Goal: Task Accomplishment & Management: Manage account settings

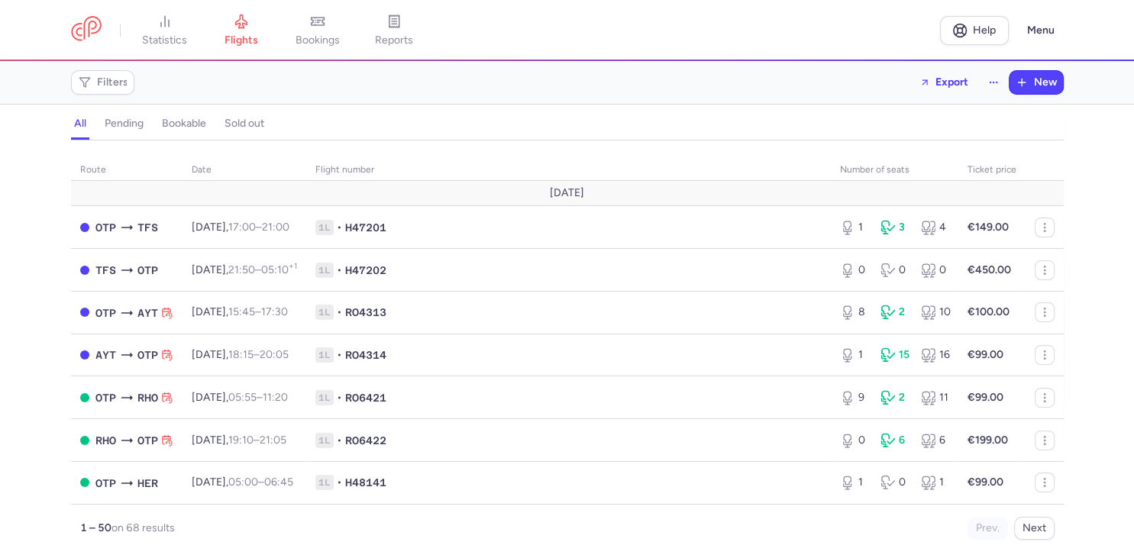
click at [108, 86] on span "Filters" at bounding box center [112, 82] width 31 height 12
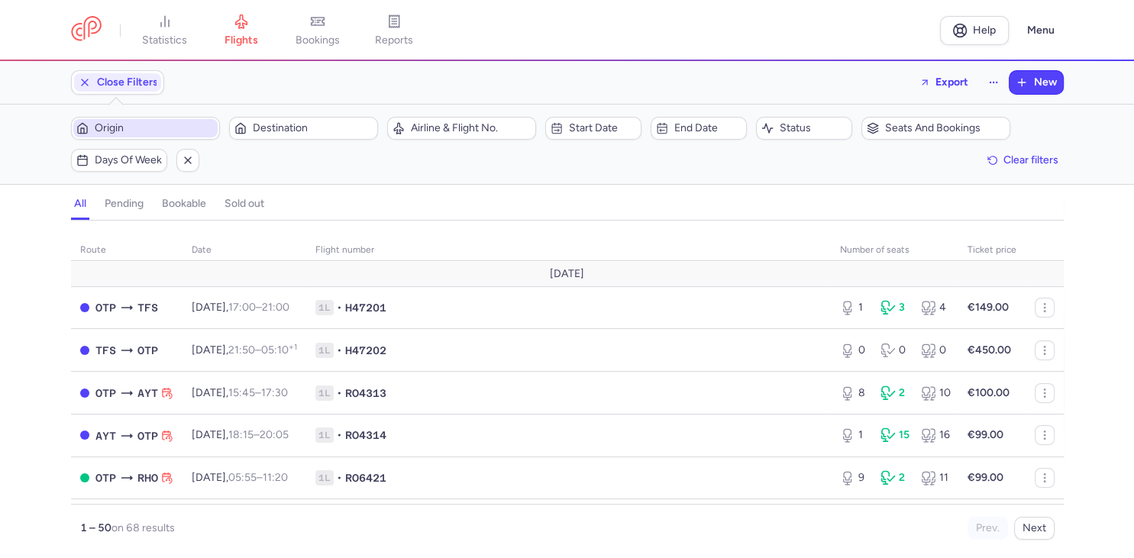
click at [121, 131] on span "Origin" at bounding box center [155, 128] width 120 height 12
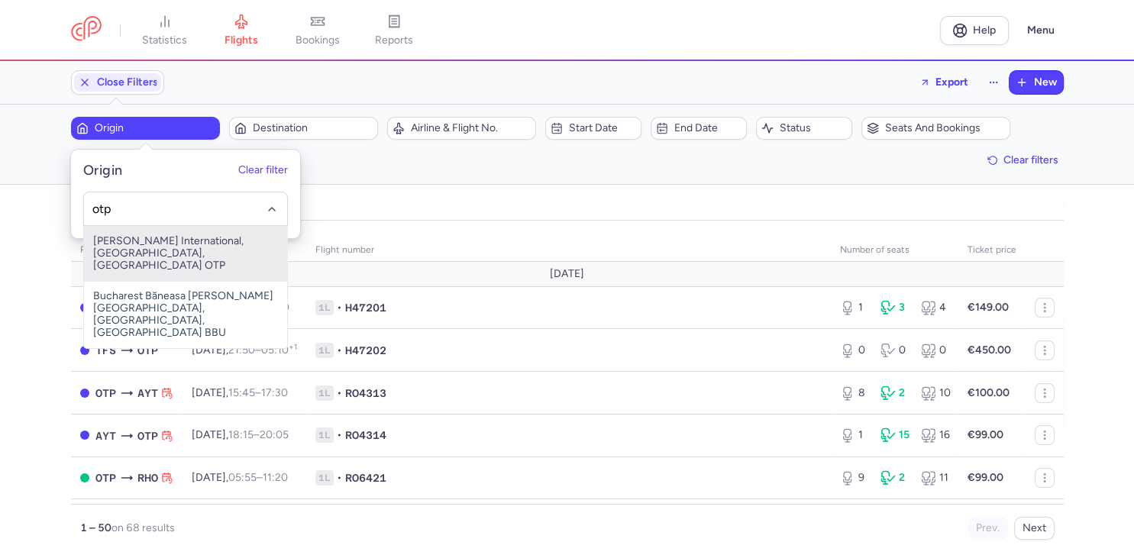
click at [155, 257] on span "[PERSON_NAME] International, [GEOGRAPHIC_DATA], [GEOGRAPHIC_DATA] OTP" at bounding box center [185, 253] width 203 height 55
type input "otp"
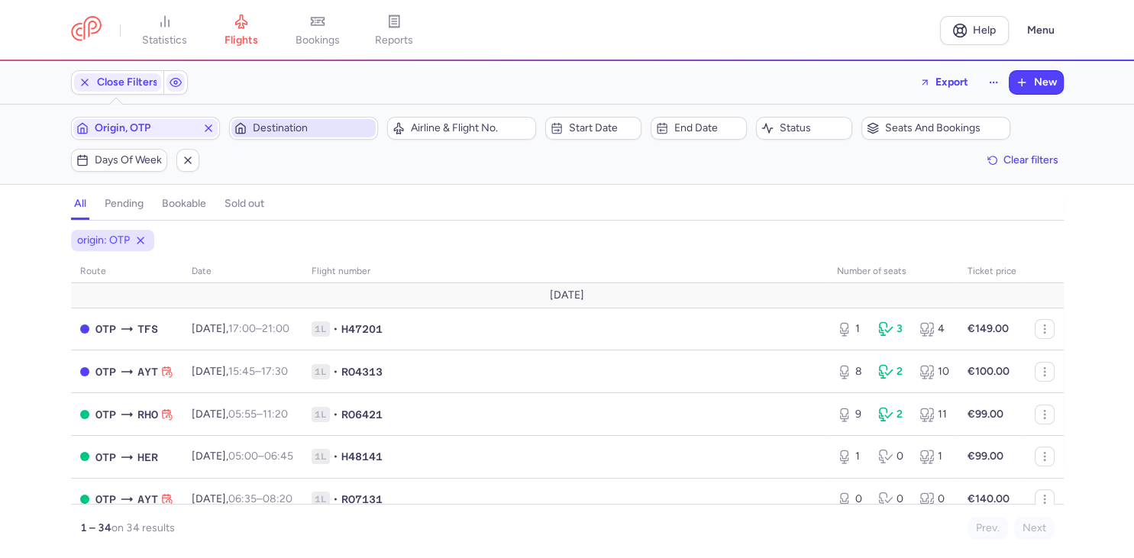
click at [269, 127] on span "Destination" at bounding box center [313, 128] width 120 height 12
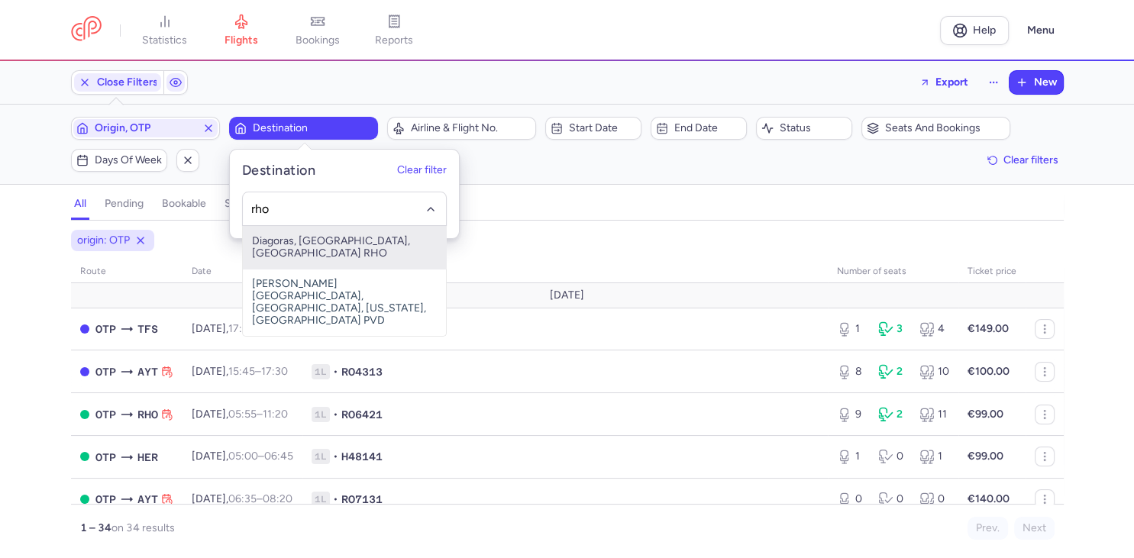
click at [298, 241] on span "Diagoras, [GEOGRAPHIC_DATA], [GEOGRAPHIC_DATA] RHO" at bounding box center [344, 247] width 203 height 43
type input "rho"
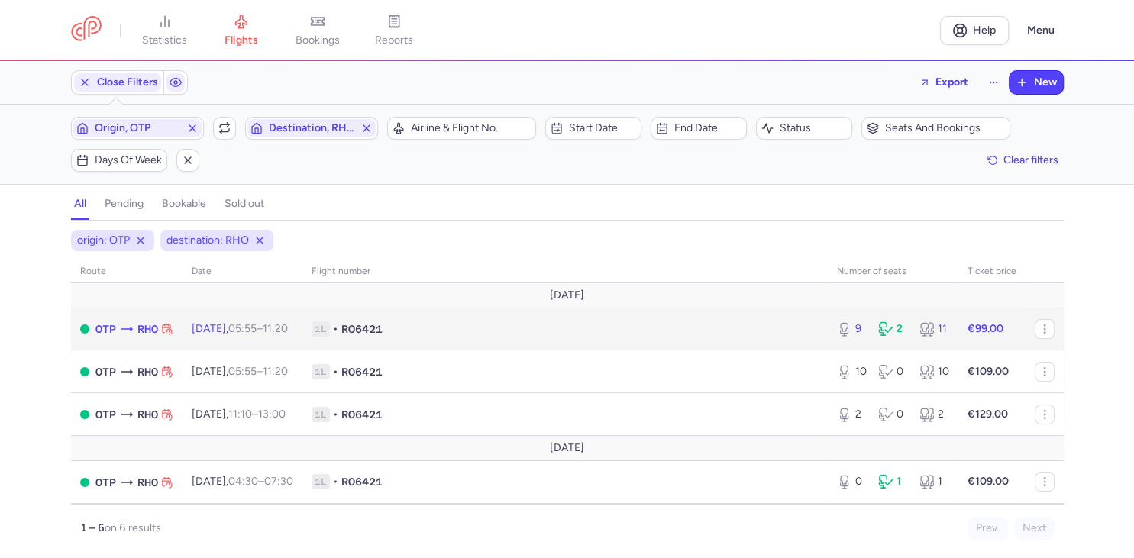
click at [453, 335] on span "1L • RO6421" at bounding box center [564, 328] width 507 height 15
select select "days"
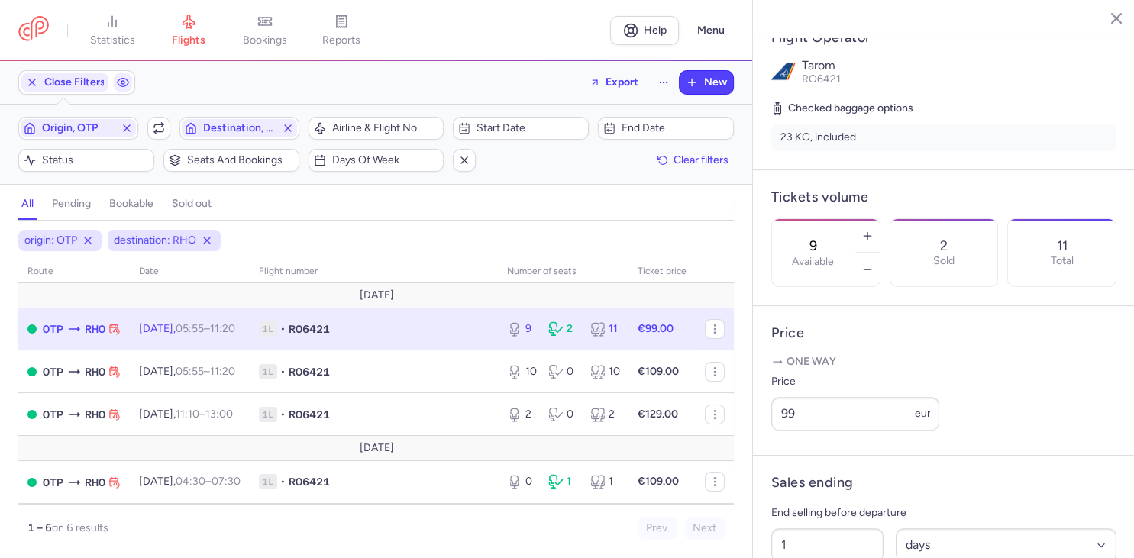
scroll to position [351, 0]
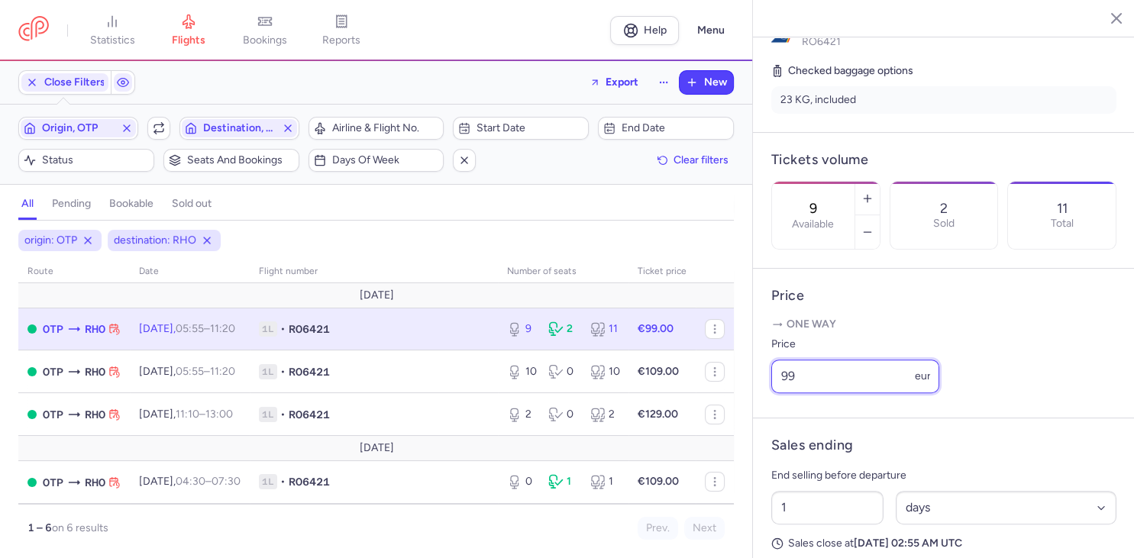
drag, startPoint x: 805, startPoint y: 337, endPoint x: 708, endPoint y: 339, distance: 97.0
click at [771, 360] on input "99" at bounding box center [855, 377] width 168 height 34
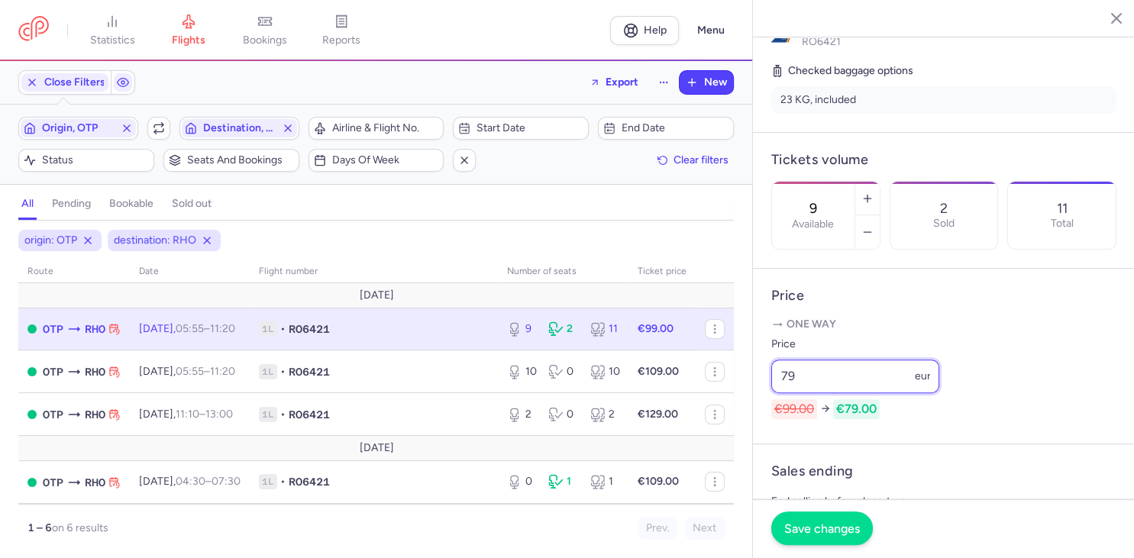
type input "79"
click at [806, 531] on span "Save changes" at bounding box center [822, 528] width 76 height 14
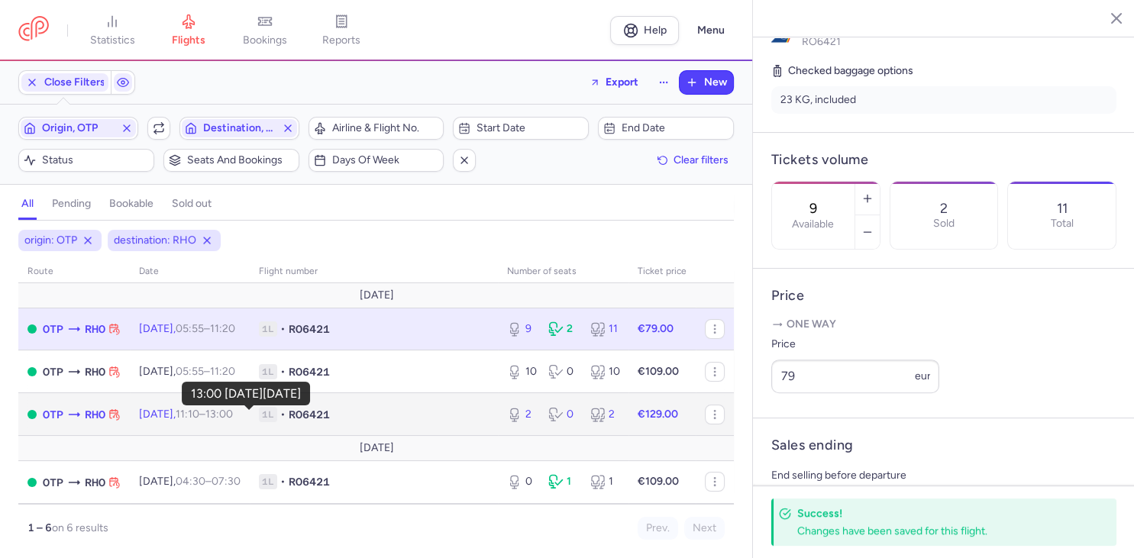
click at [233, 421] on time "13:00 +0" at bounding box center [218, 414] width 27 height 13
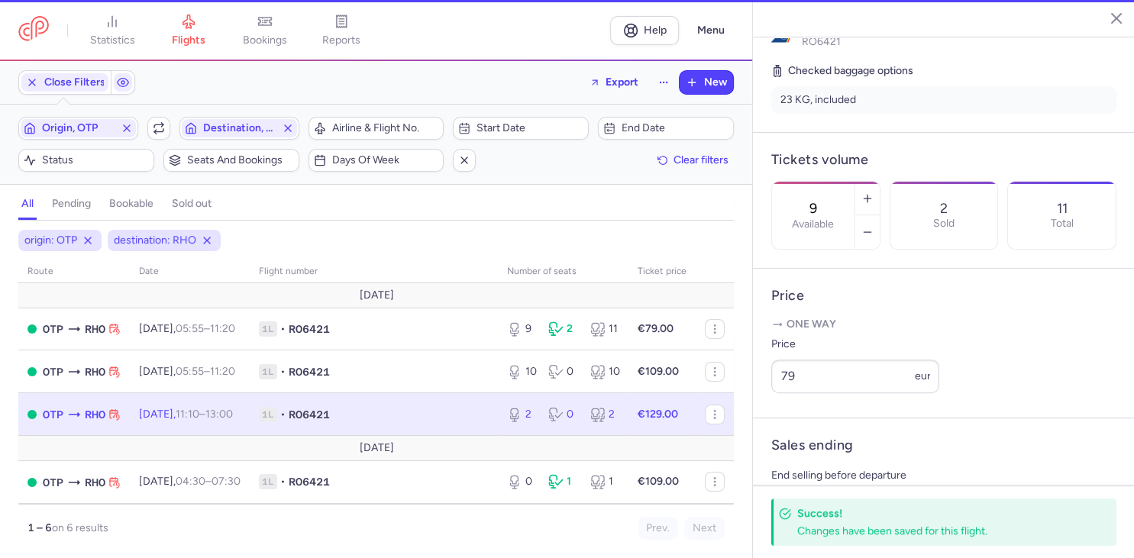
type input "2"
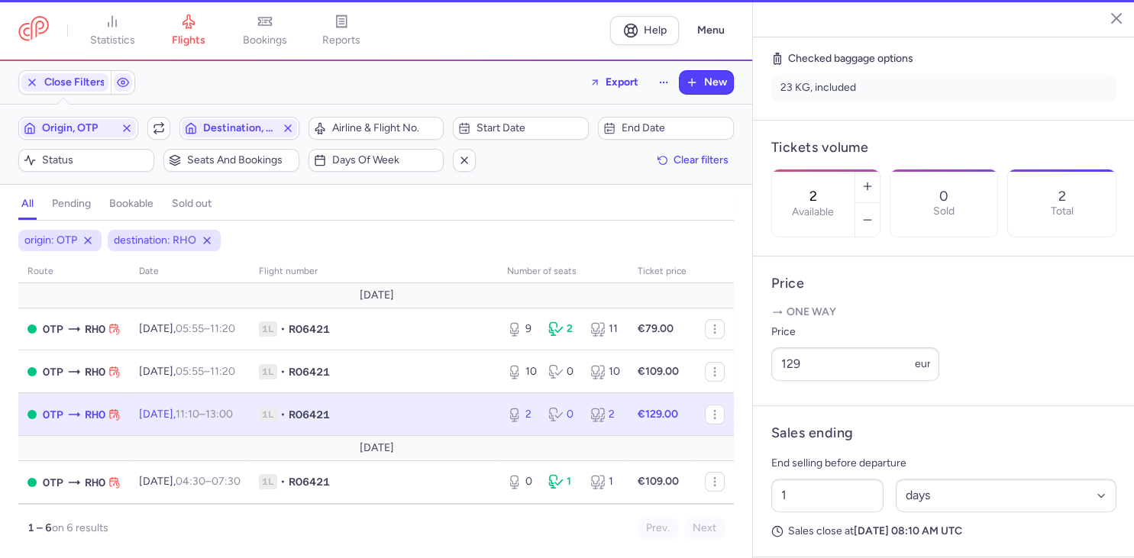
scroll to position [339, 0]
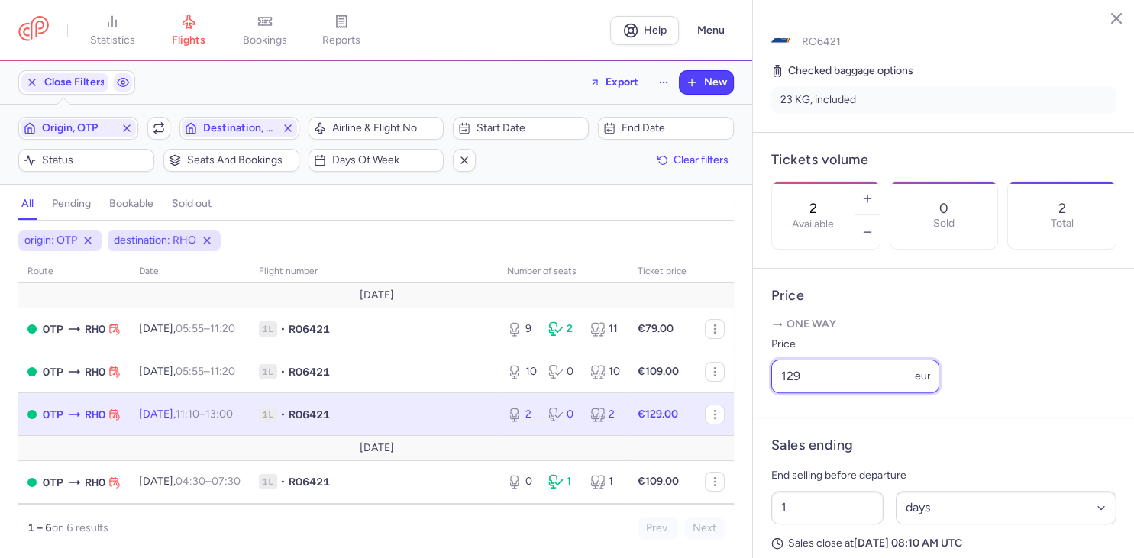
drag, startPoint x: 814, startPoint y: 338, endPoint x: 733, endPoint y: 340, distance: 81.0
click at [771, 360] on input "129" at bounding box center [855, 377] width 168 height 34
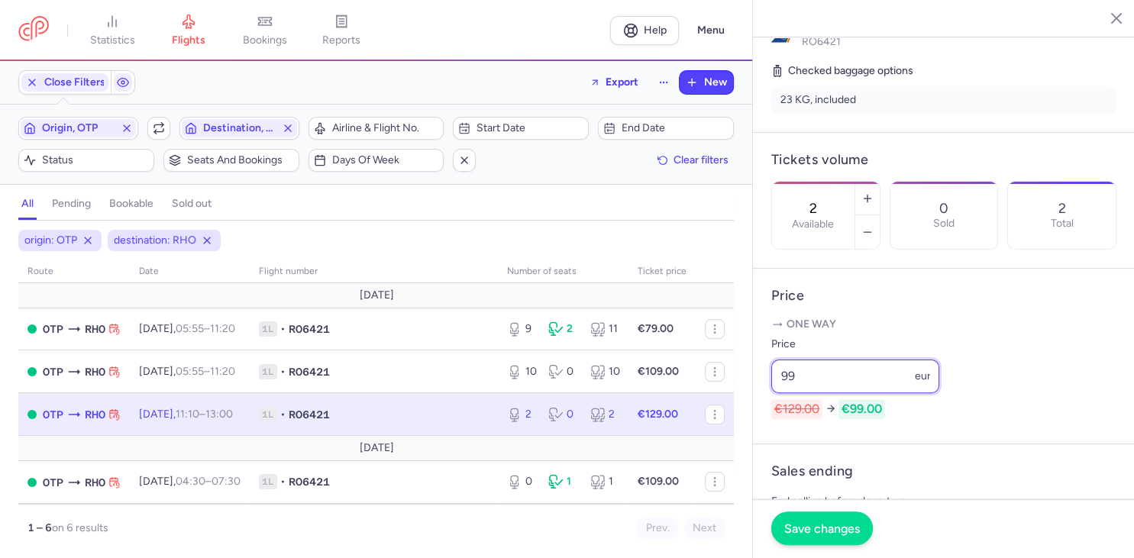
type input "99"
click at [827, 522] on span "Save changes" at bounding box center [822, 528] width 76 height 14
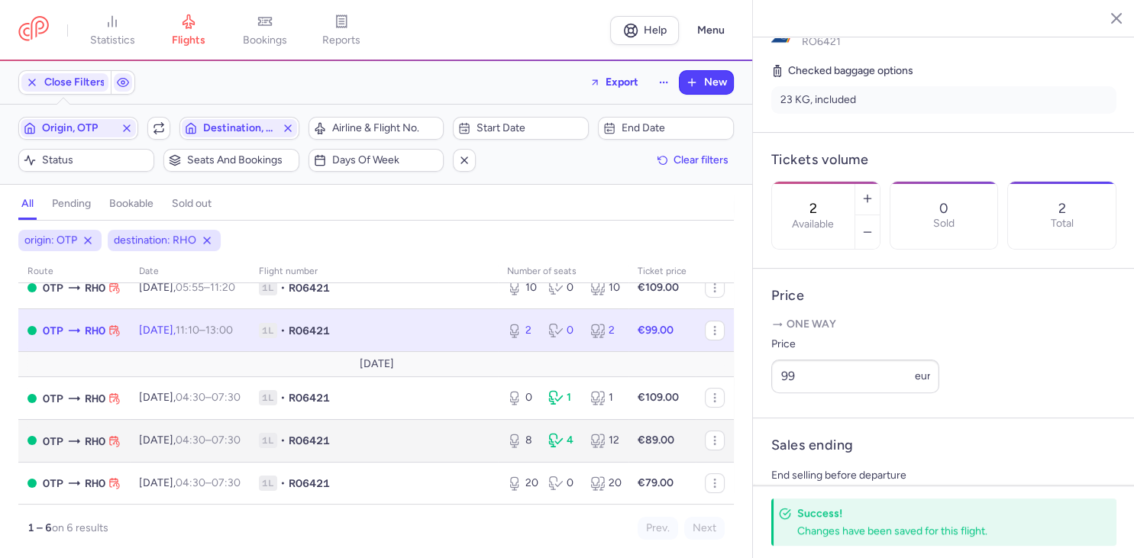
scroll to position [0, 0]
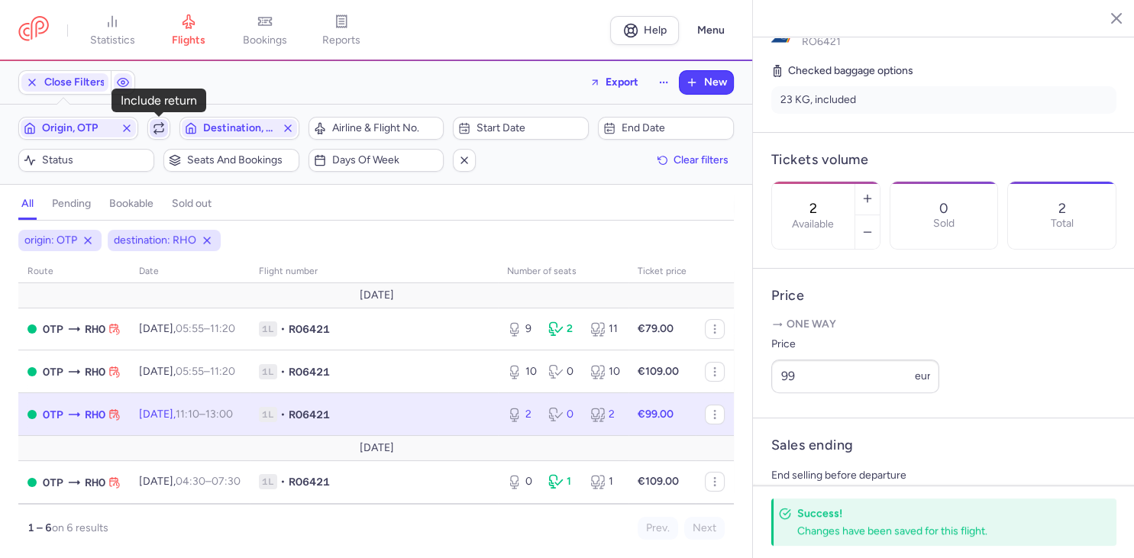
click at [160, 128] on icon "button" at bounding box center [159, 128] width 12 height 12
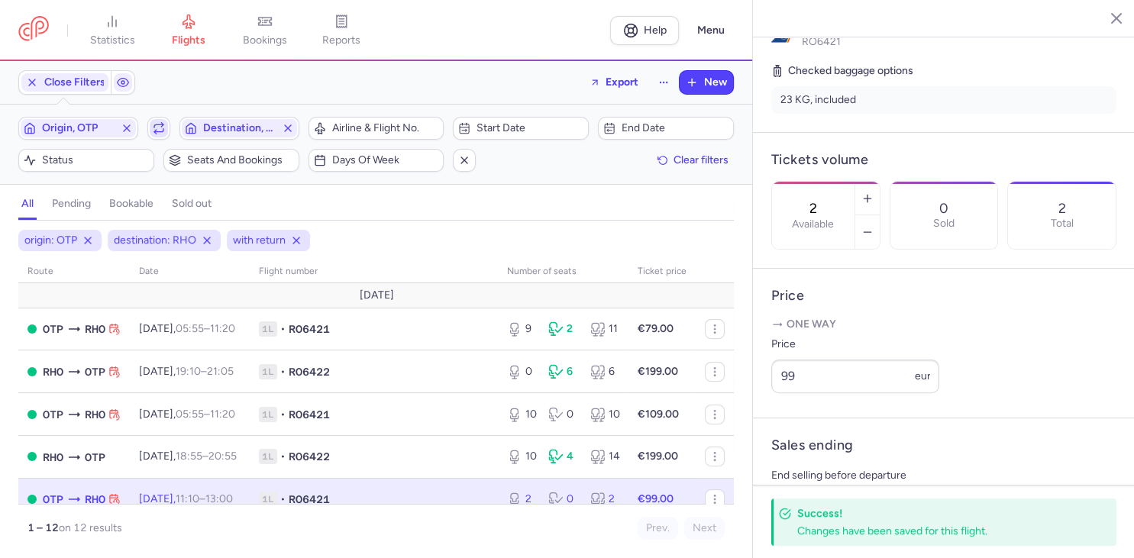
click at [160, 128] on icon "button" at bounding box center [159, 128] width 12 height 12
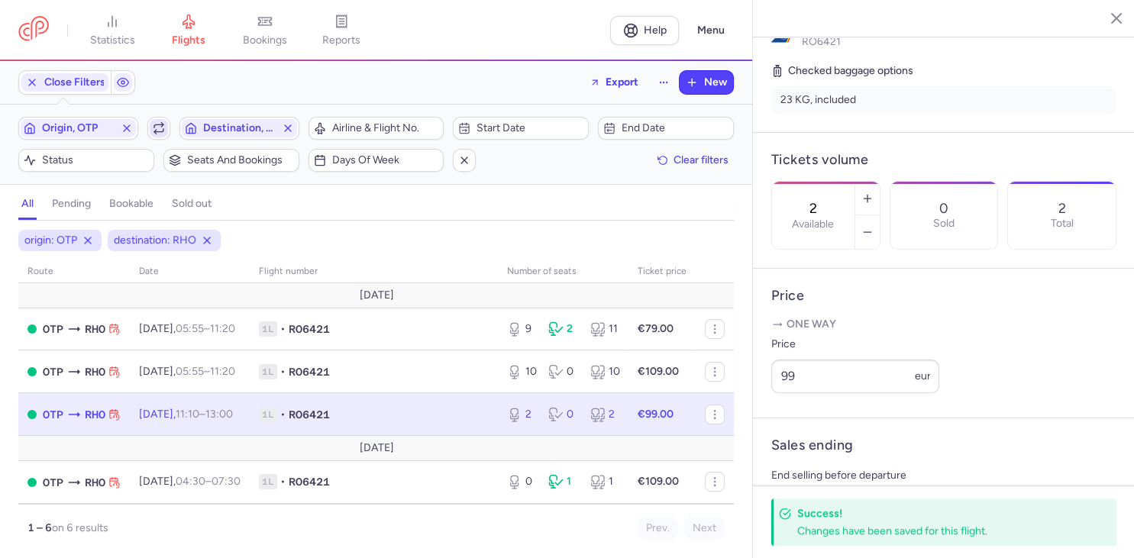
click at [160, 128] on icon "button" at bounding box center [159, 128] width 12 height 12
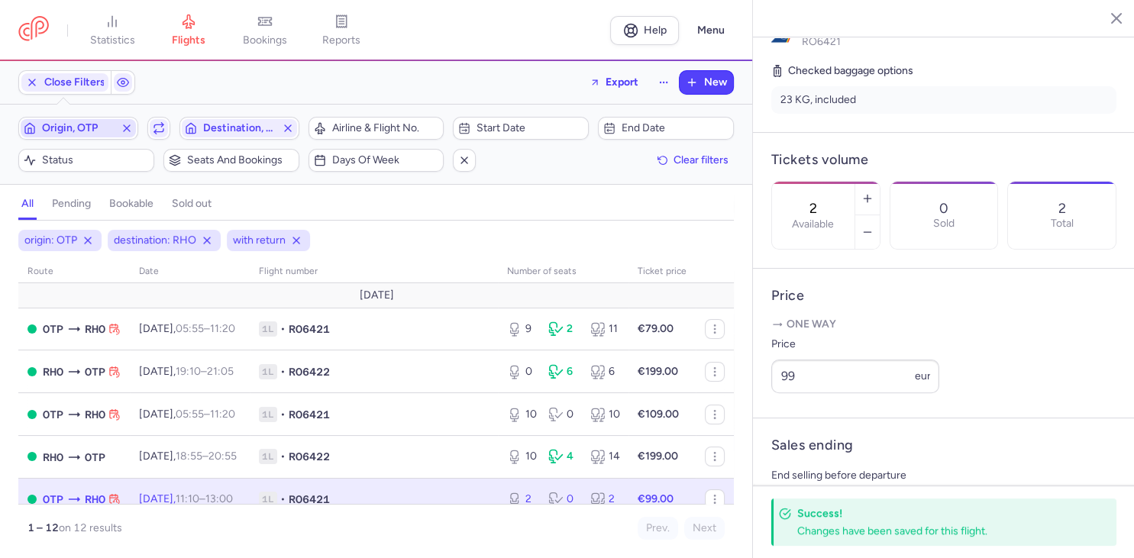
click at [63, 128] on span "Origin, OTP" at bounding box center [78, 128] width 73 height 12
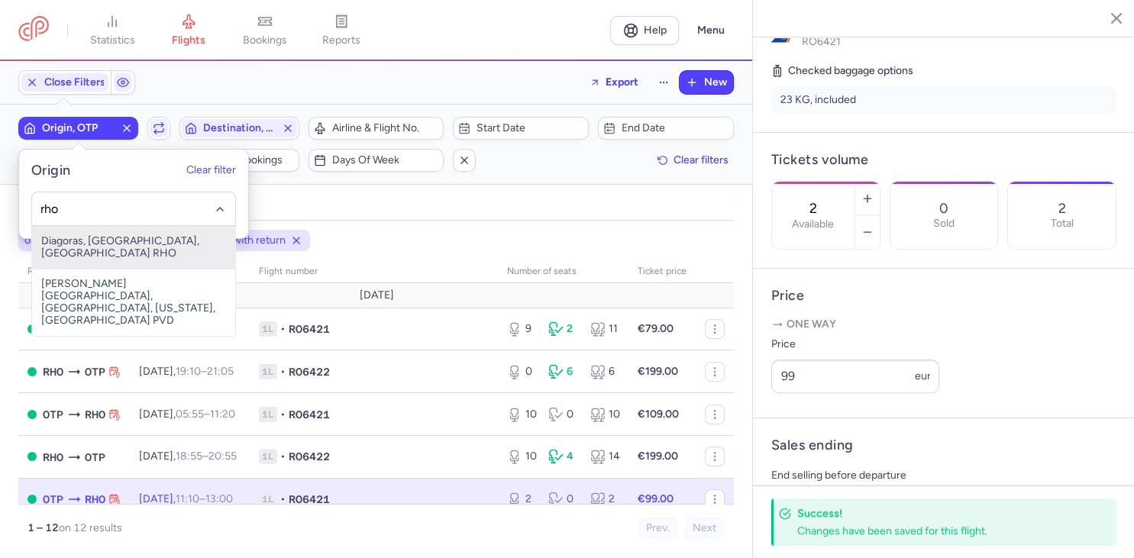
click at [84, 236] on span "Diagoras, [GEOGRAPHIC_DATA], [GEOGRAPHIC_DATA] RHO" at bounding box center [133, 247] width 203 height 43
type input "rho"
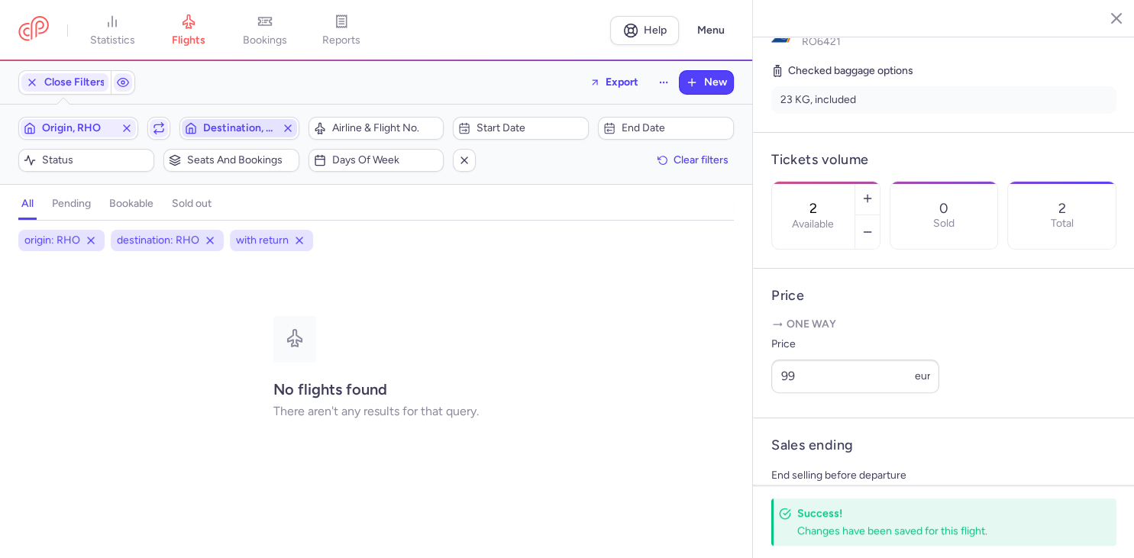
click at [252, 131] on span "Destination, RHO" at bounding box center [239, 128] width 73 height 12
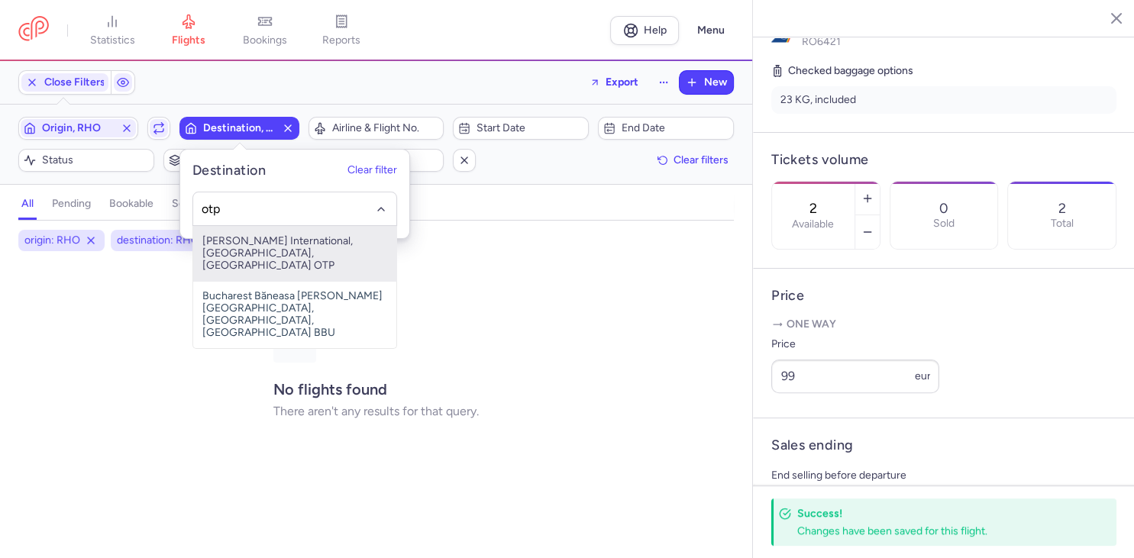
click at [240, 243] on span "[PERSON_NAME] International, [GEOGRAPHIC_DATA], [GEOGRAPHIC_DATA] OTP" at bounding box center [294, 253] width 203 height 55
type input "otp"
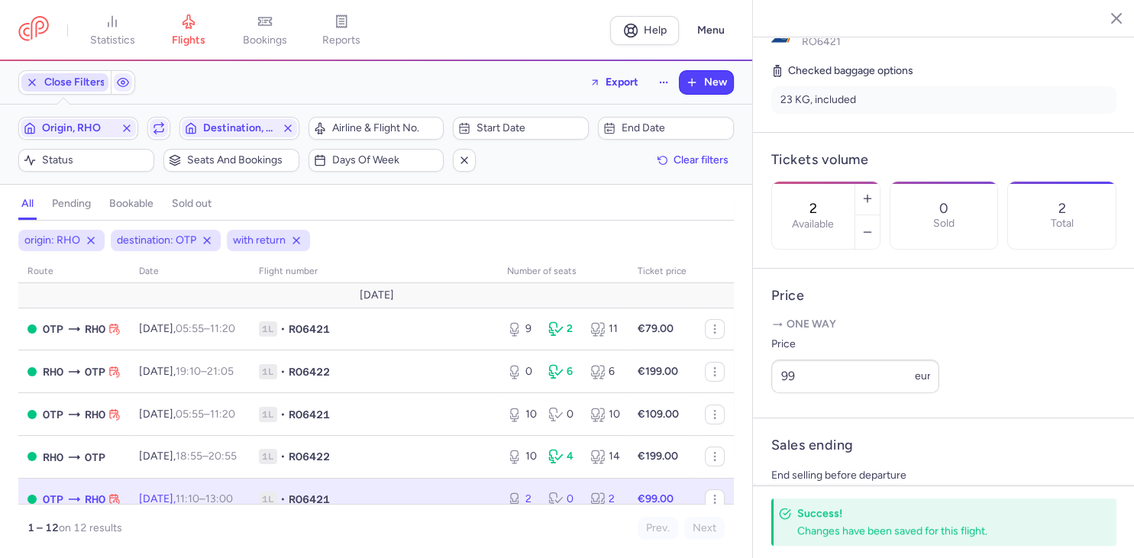
click at [57, 84] on span "Close Filters" at bounding box center [74, 82] width 61 height 12
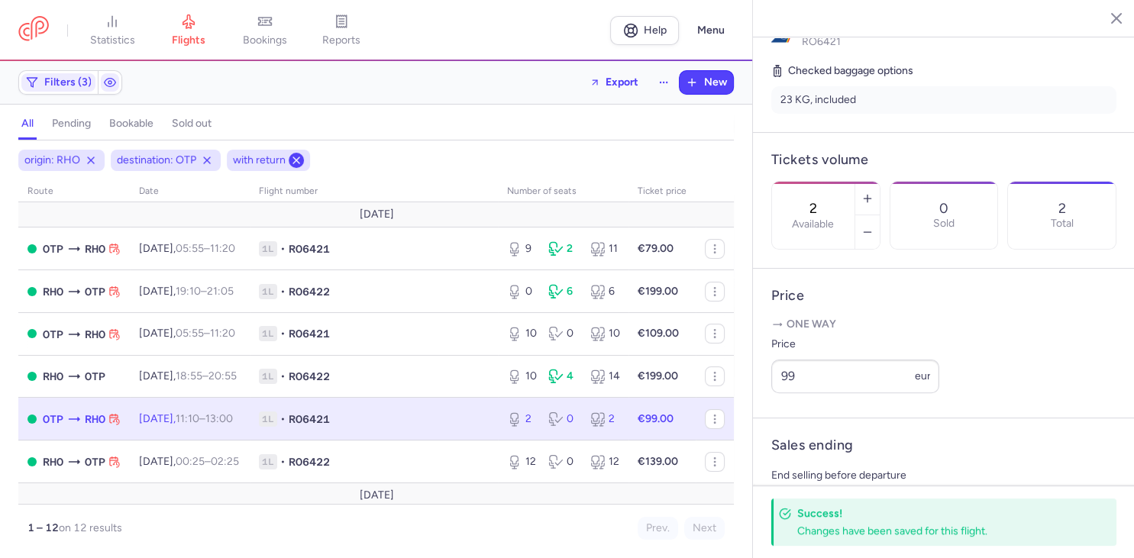
click at [298, 160] on icon at bounding box center [296, 160] width 12 height 12
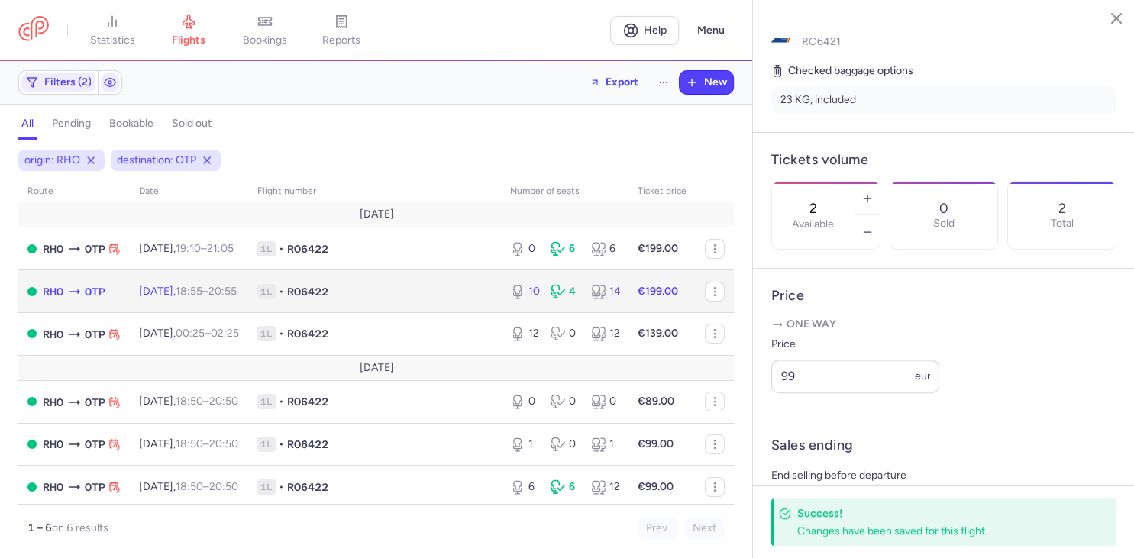
click at [215, 300] on td "[DATE] 18:55 – 20:55 +0" at bounding box center [189, 291] width 118 height 43
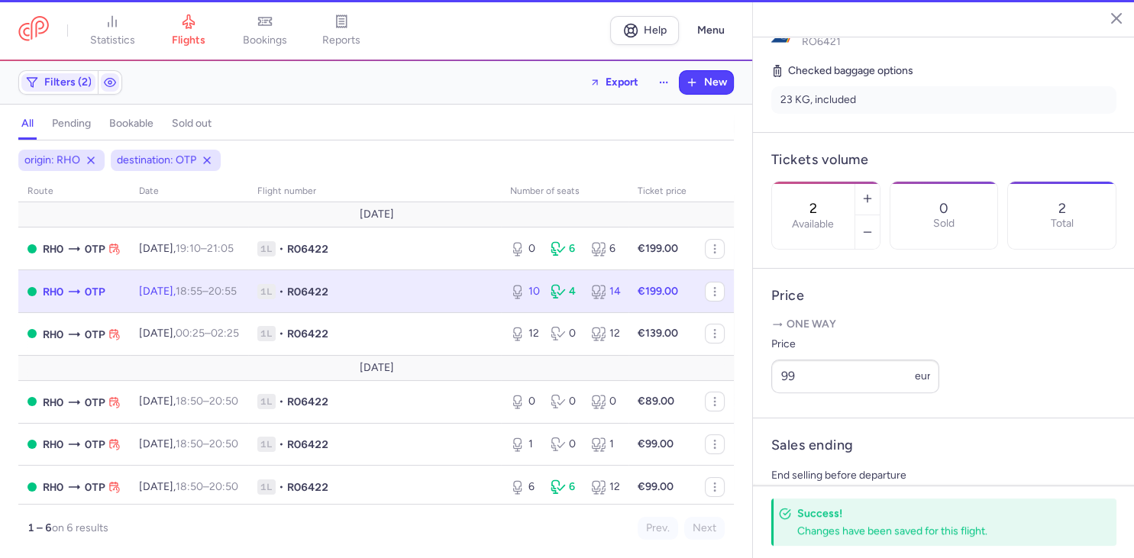
type input "10"
type input "2"
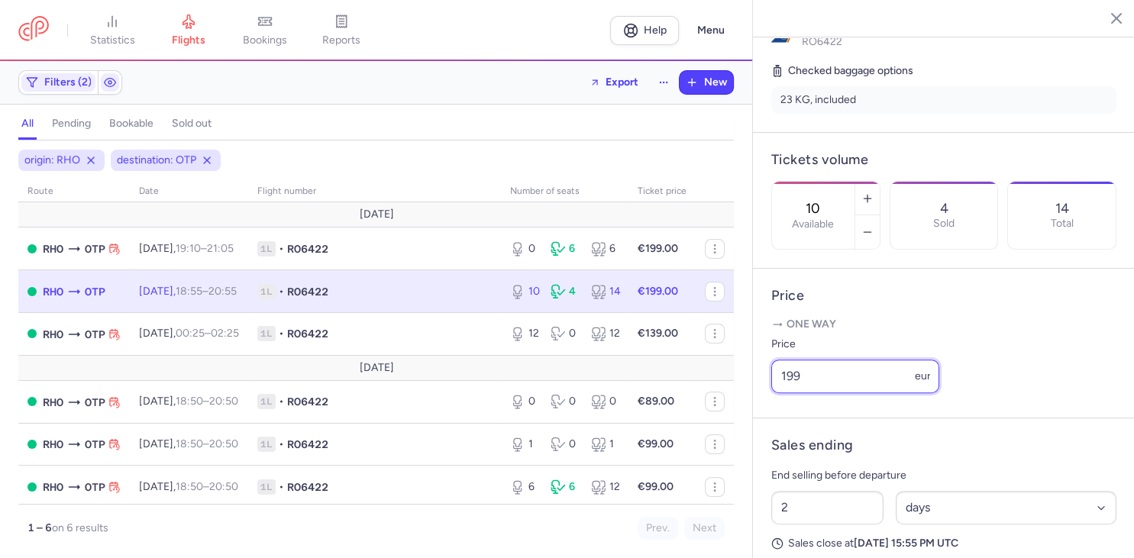
drag, startPoint x: 802, startPoint y: 334, endPoint x: 744, endPoint y: 337, distance: 58.1
click at [771, 360] on input "199" at bounding box center [855, 377] width 168 height 34
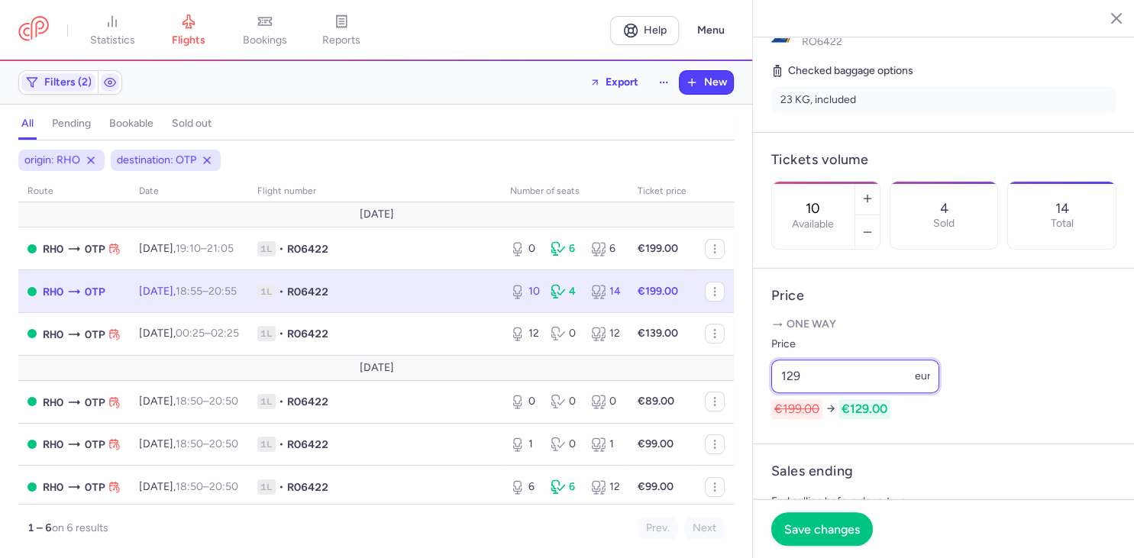
type input "129"
click at [1012, 444] on article "Sales ending End selling before departure 2 Select an option hours days Sales c…" at bounding box center [944, 519] width 382 height 151
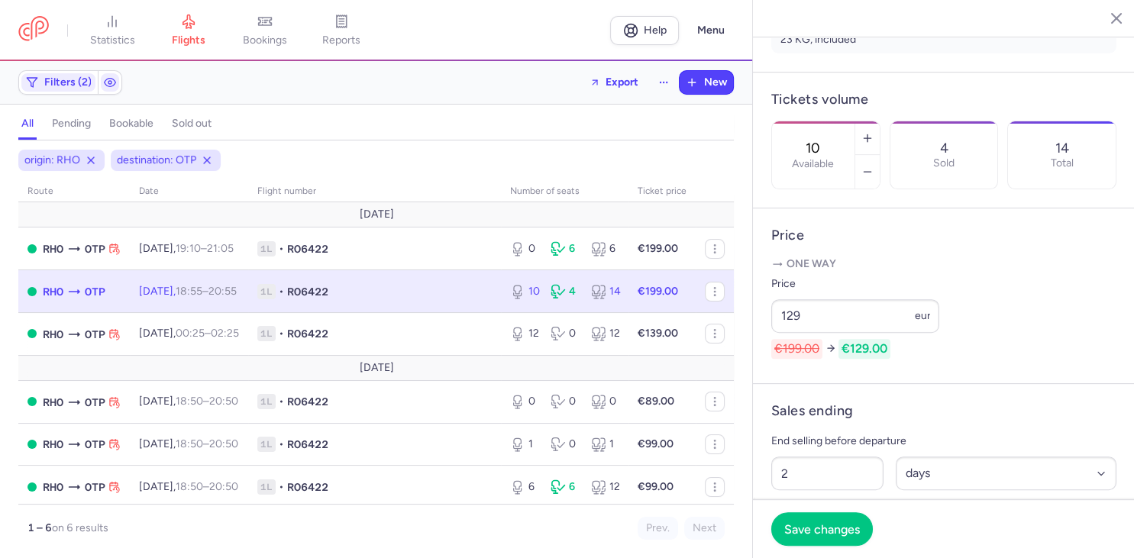
scroll to position [440, 0]
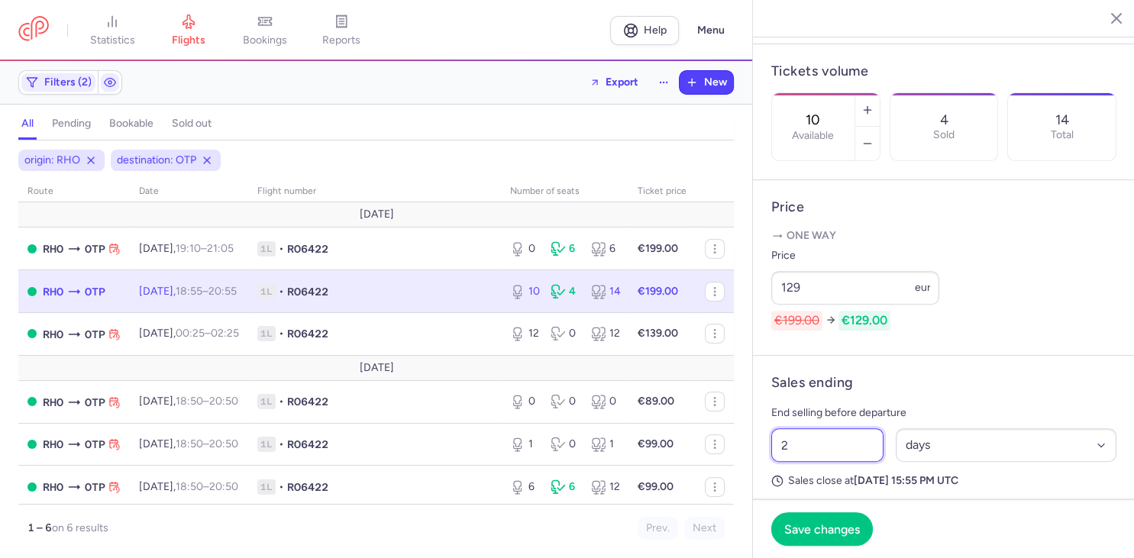
drag, startPoint x: 783, startPoint y: 420, endPoint x: 744, endPoint y: 420, distance: 38.9
click at [771, 428] on input "2" at bounding box center [827, 445] width 112 height 34
type input "1"
click at [820, 527] on span "Save changes" at bounding box center [822, 528] width 76 height 14
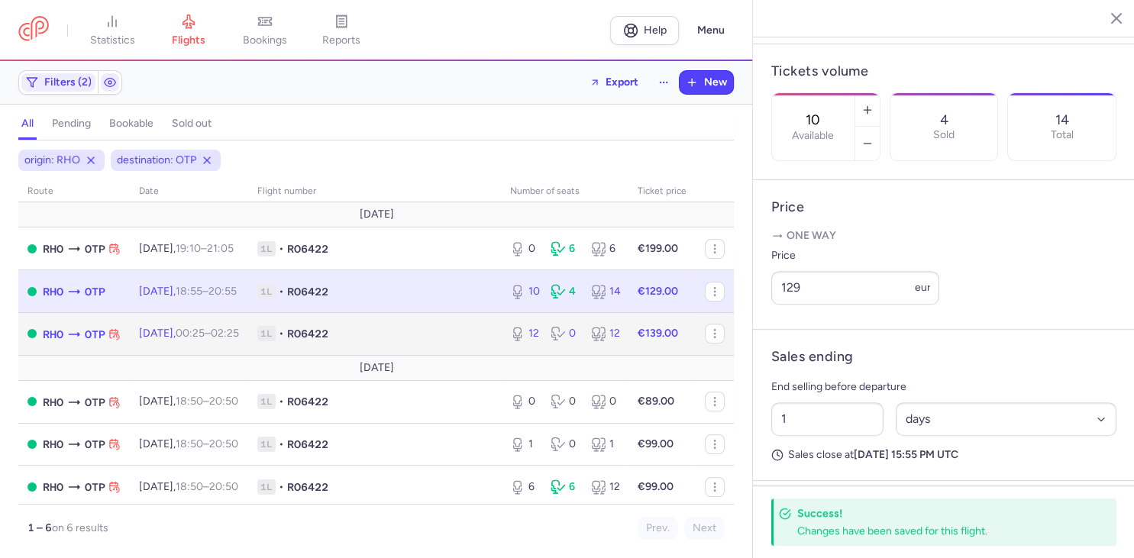
click at [484, 340] on span "1L • RO6422" at bounding box center [374, 333] width 234 height 15
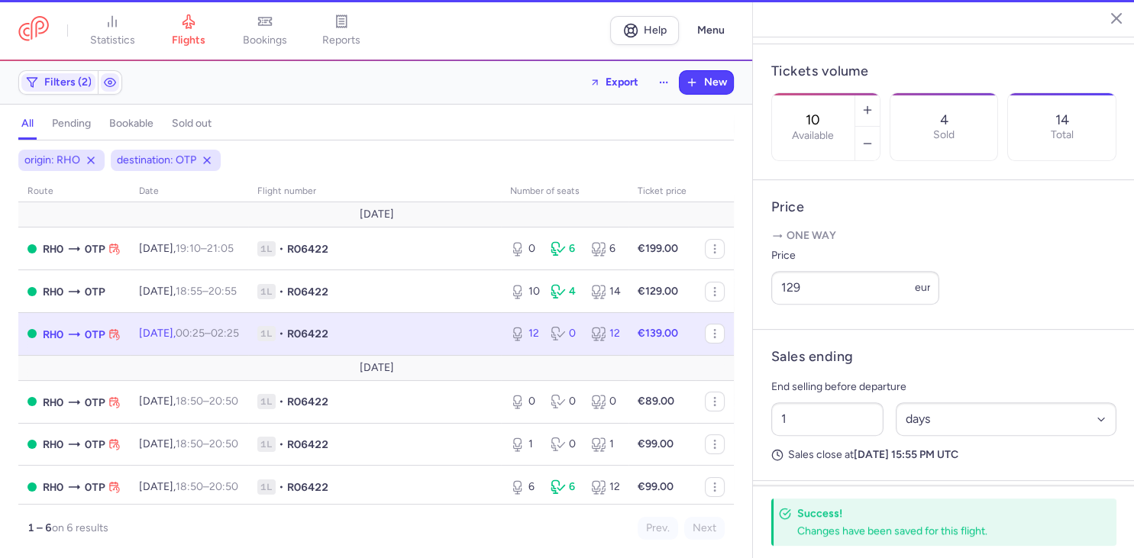
type input "12"
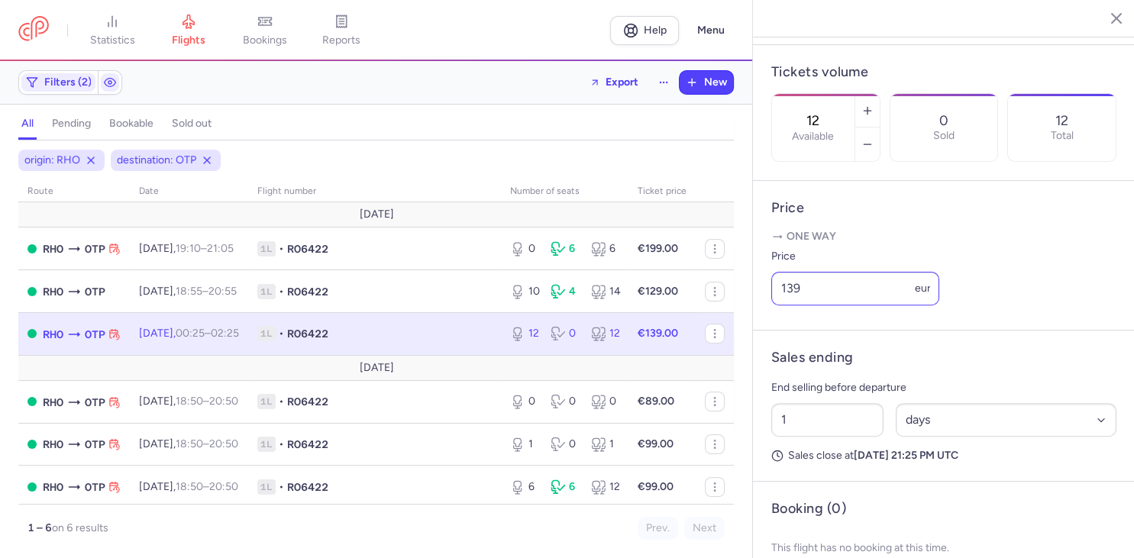
scroll to position [416, 0]
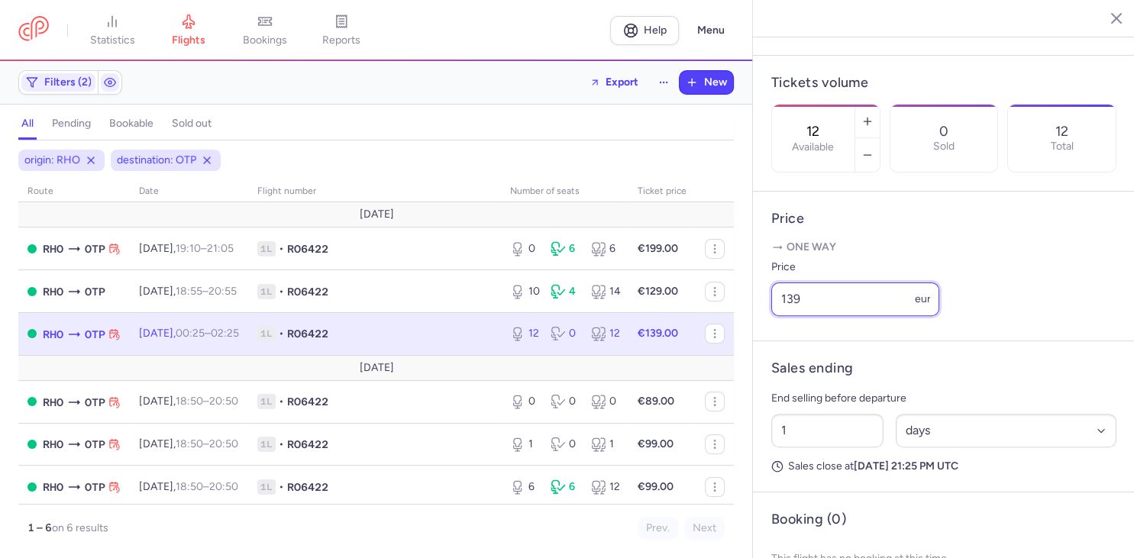
drag, startPoint x: 823, startPoint y: 263, endPoint x: 721, endPoint y: 265, distance: 102.3
click at [771, 282] on input "139" at bounding box center [855, 299] width 168 height 34
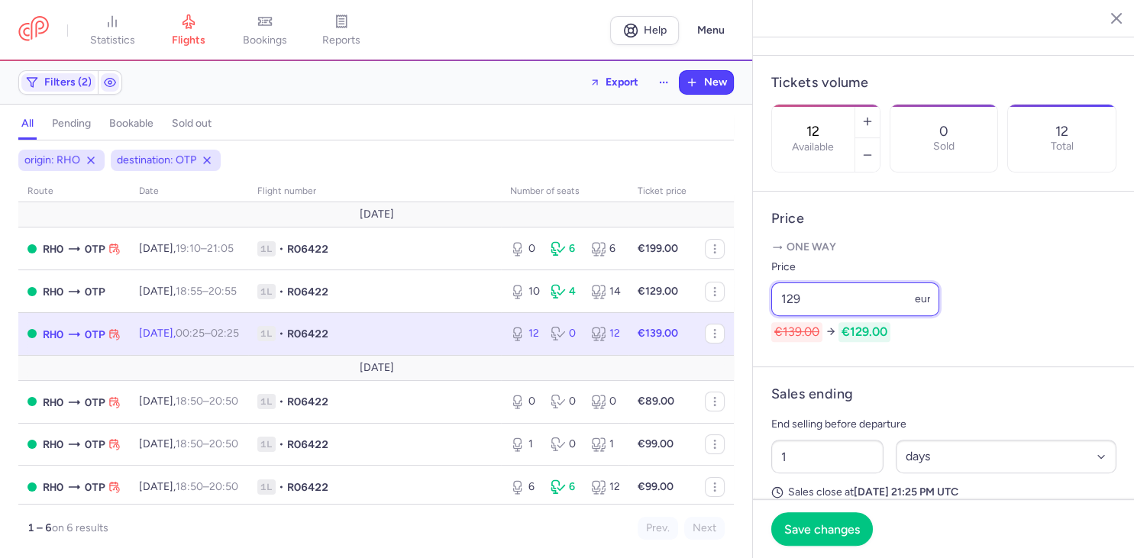
drag, startPoint x: 794, startPoint y: 259, endPoint x: 667, endPoint y: 263, distance: 126.8
click at [771, 282] on input "129" at bounding box center [855, 299] width 168 height 34
type input "99"
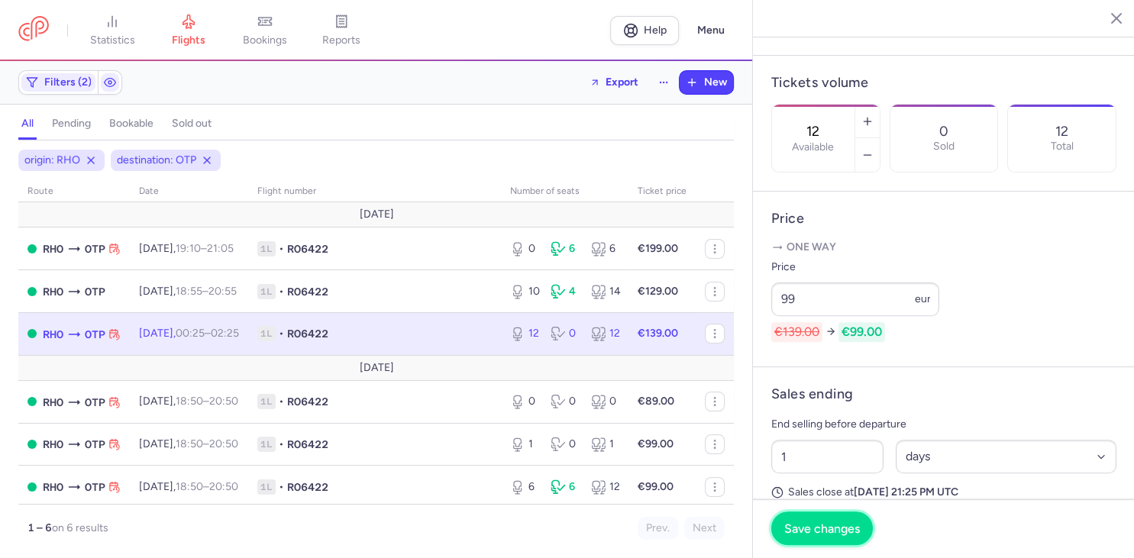
click at [819, 535] on span "Save changes" at bounding box center [822, 528] width 76 height 14
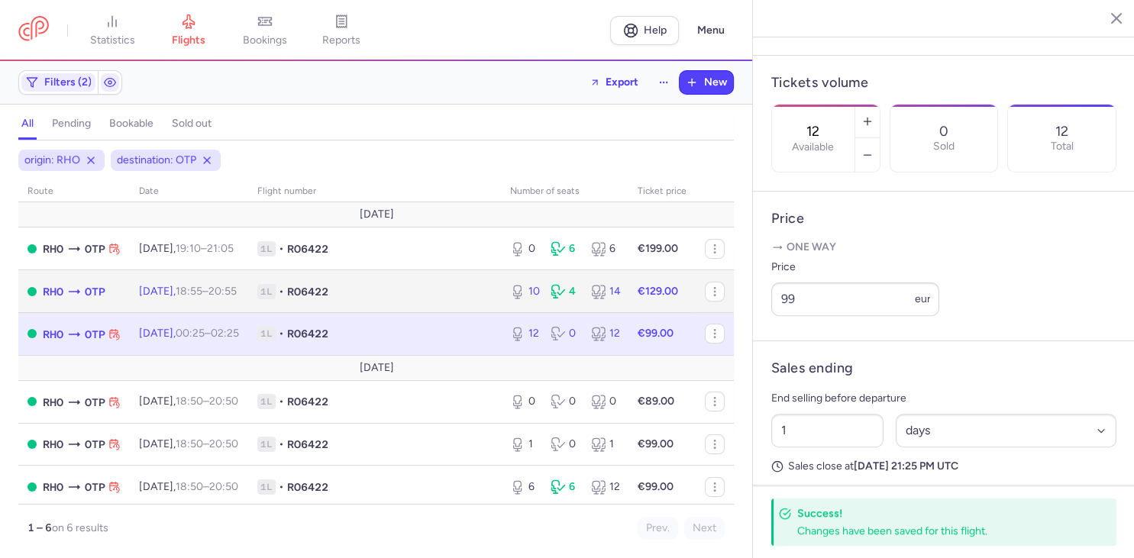
click at [379, 289] on span "1L • RO6422" at bounding box center [374, 291] width 234 height 15
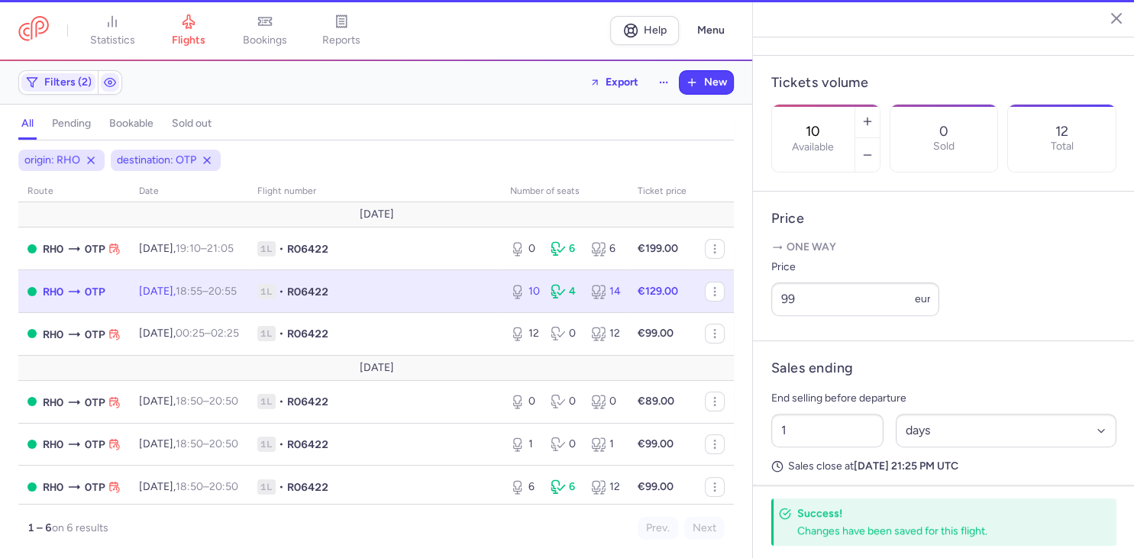
scroll to position [428, 0]
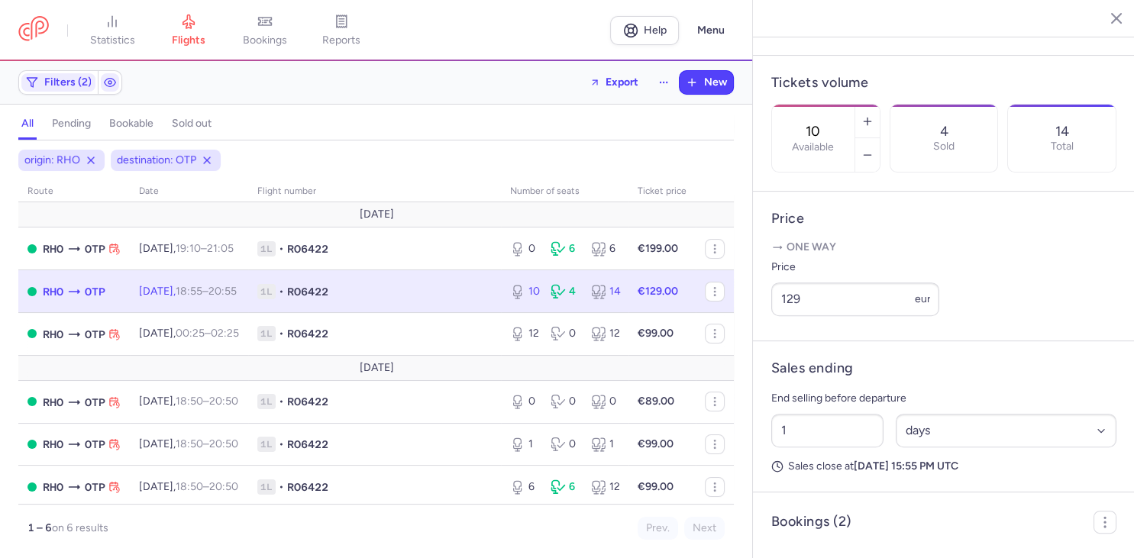
click at [521, 301] on div "10 4 14" at bounding box center [564, 291] width 121 height 27
click at [863, 138] on button "button" at bounding box center [867, 155] width 24 height 34
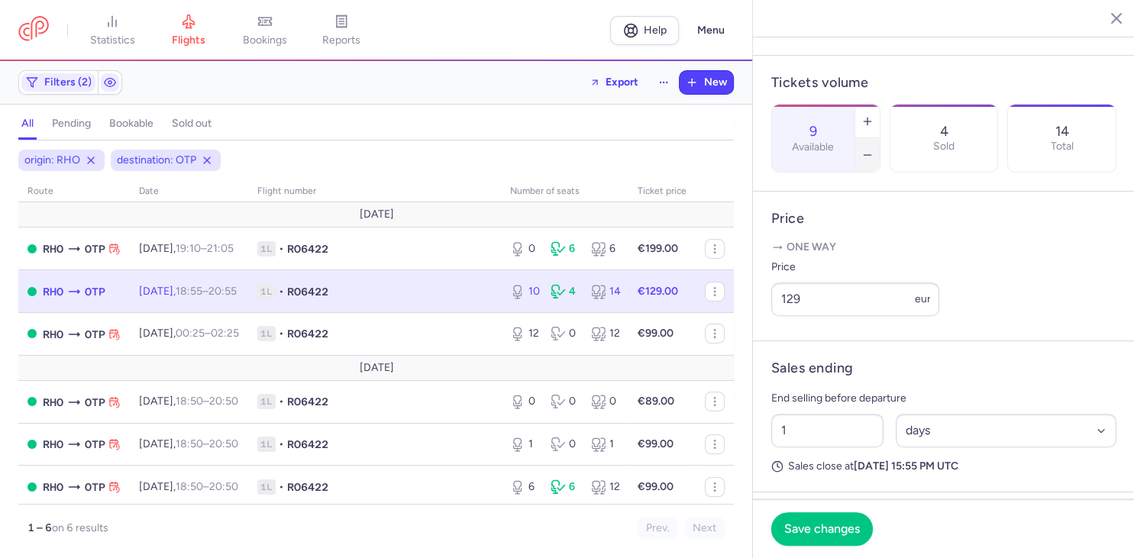
click at [863, 138] on button "button" at bounding box center [867, 155] width 24 height 34
click at [866, 115] on icon "button" at bounding box center [867, 121] width 12 height 12
type input "10"
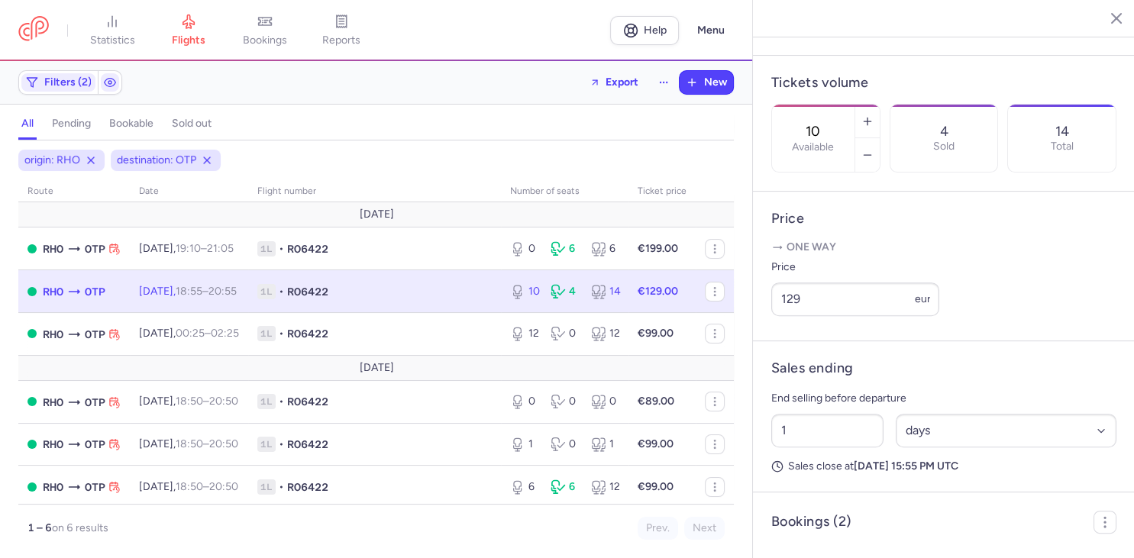
click at [414, 295] on span "1L • RO6422" at bounding box center [374, 291] width 234 height 15
drag, startPoint x: 807, startPoint y: 262, endPoint x: 746, endPoint y: 261, distance: 61.1
click at [771, 282] on input "129" at bounding box center [855, 299] width 168 height 34
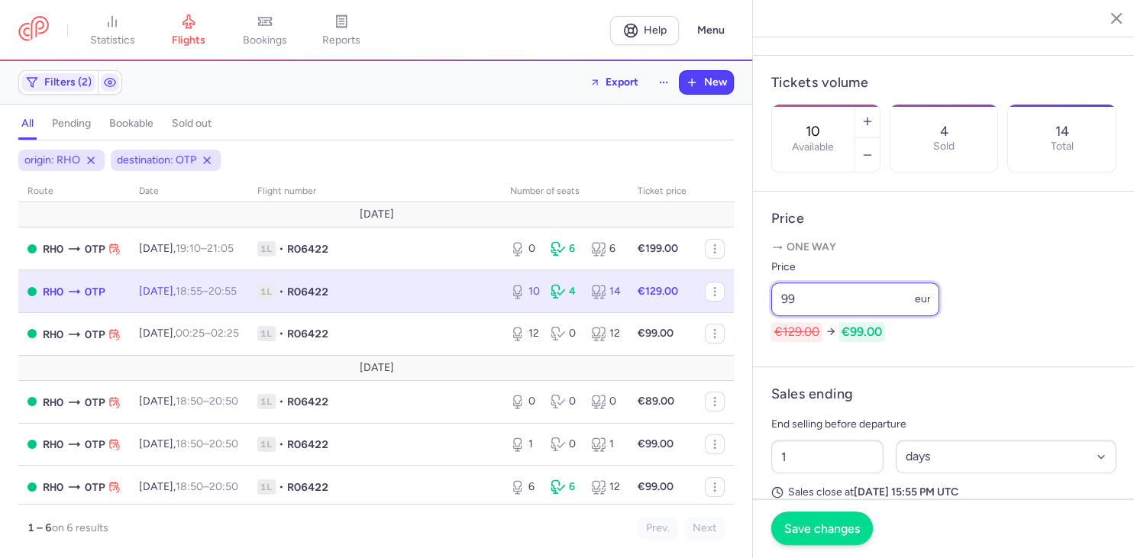
type input "99"
click at [809, 529] on span "Save changes" at bounding box center [822, 528] width 76 height 14
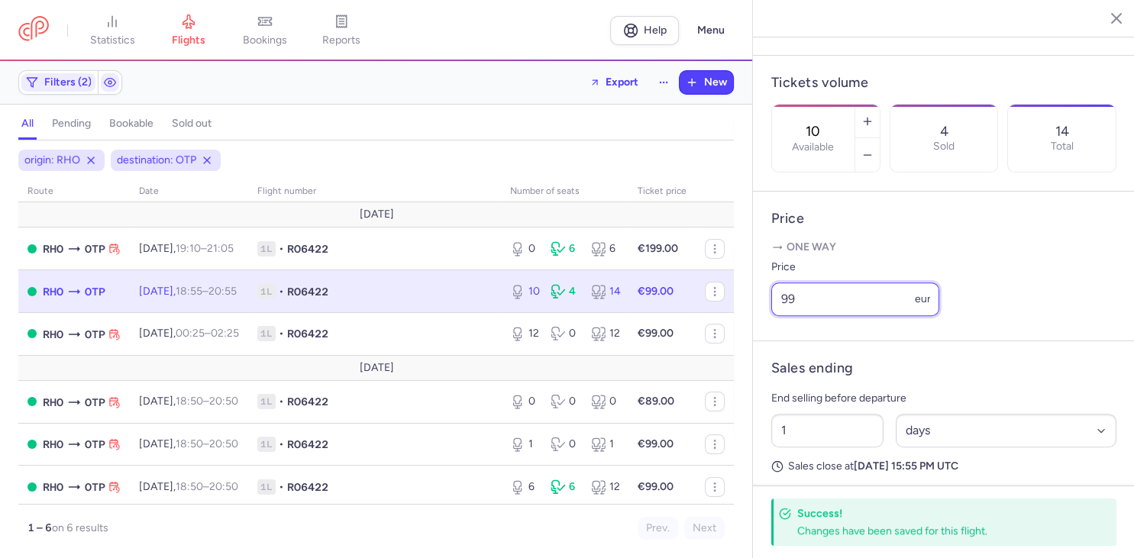
drag, startPoint x: 793, startPoint y: 263, endPoint x: 768, endPoint y: 268, distance: 25.6
click at [771, 282] on input "99" at bounding box center [855, 299] width 168 height 34
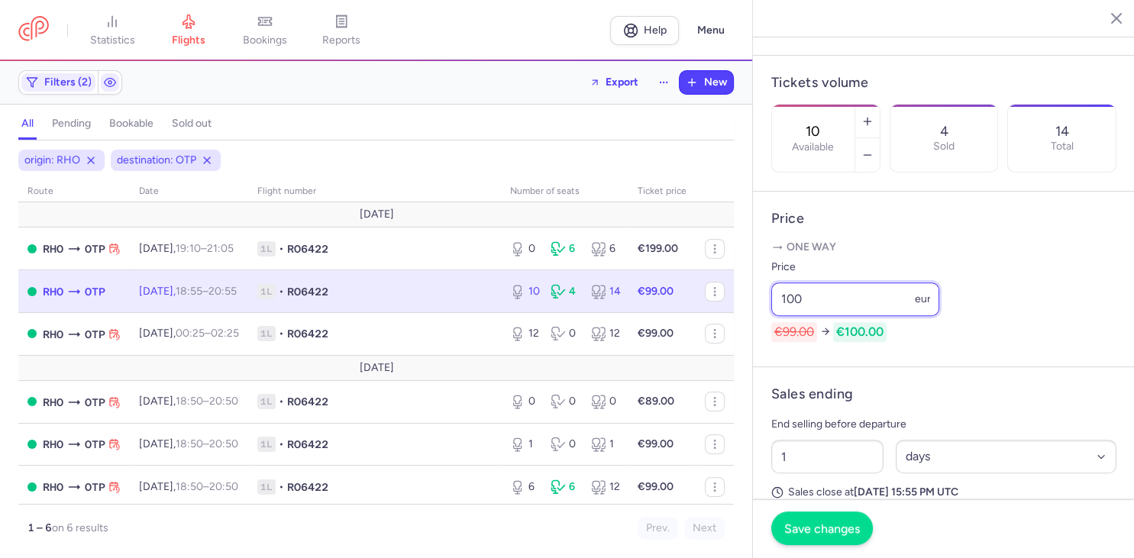
type input "100"
click at [808, 527] on span "Save changes" at bounding box center [822, 528] width 76 height 14
